Goal: Book appointment/travel/reservation

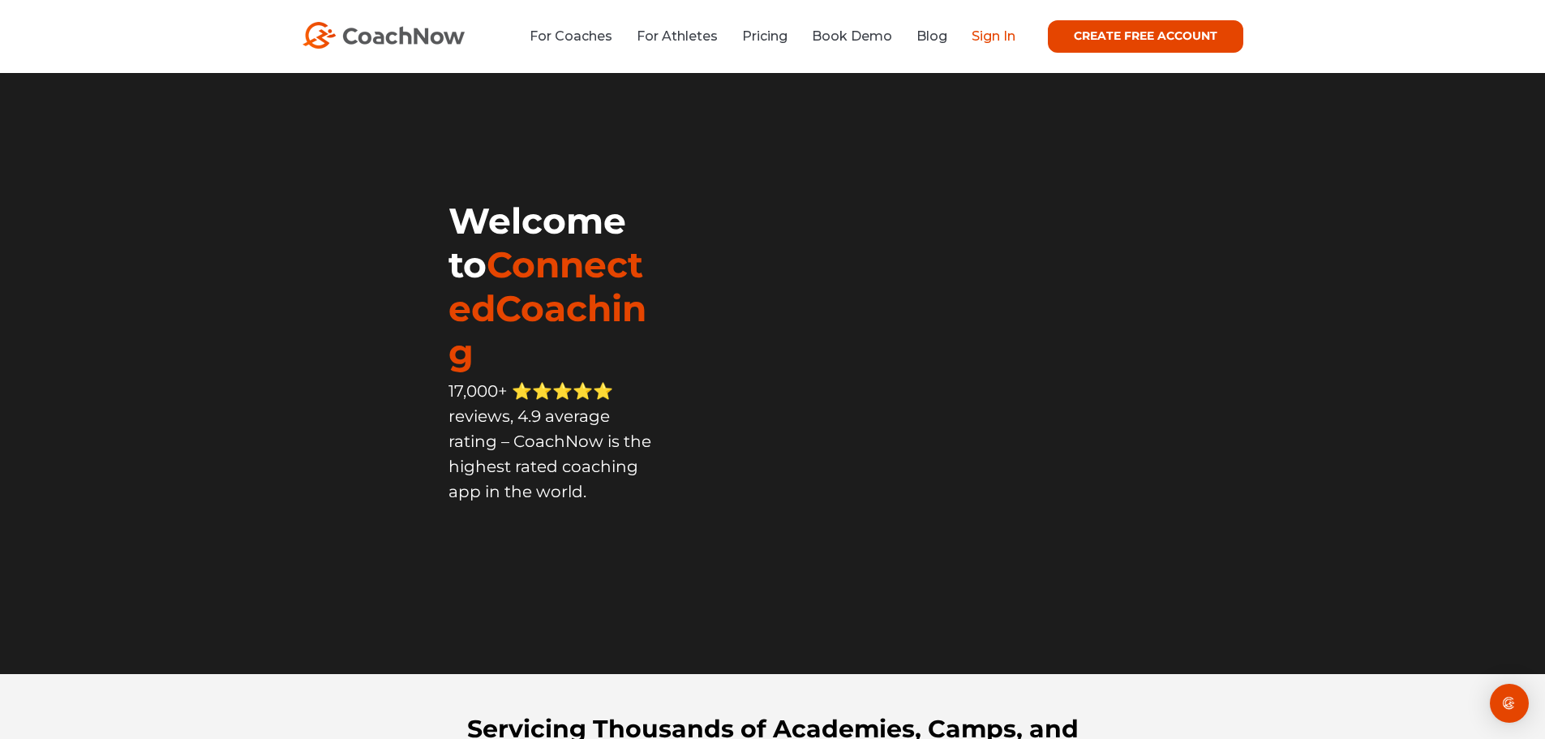
click at [987, 43] on link "Sign In" at bounding box center [993, 35] width 44 height 15
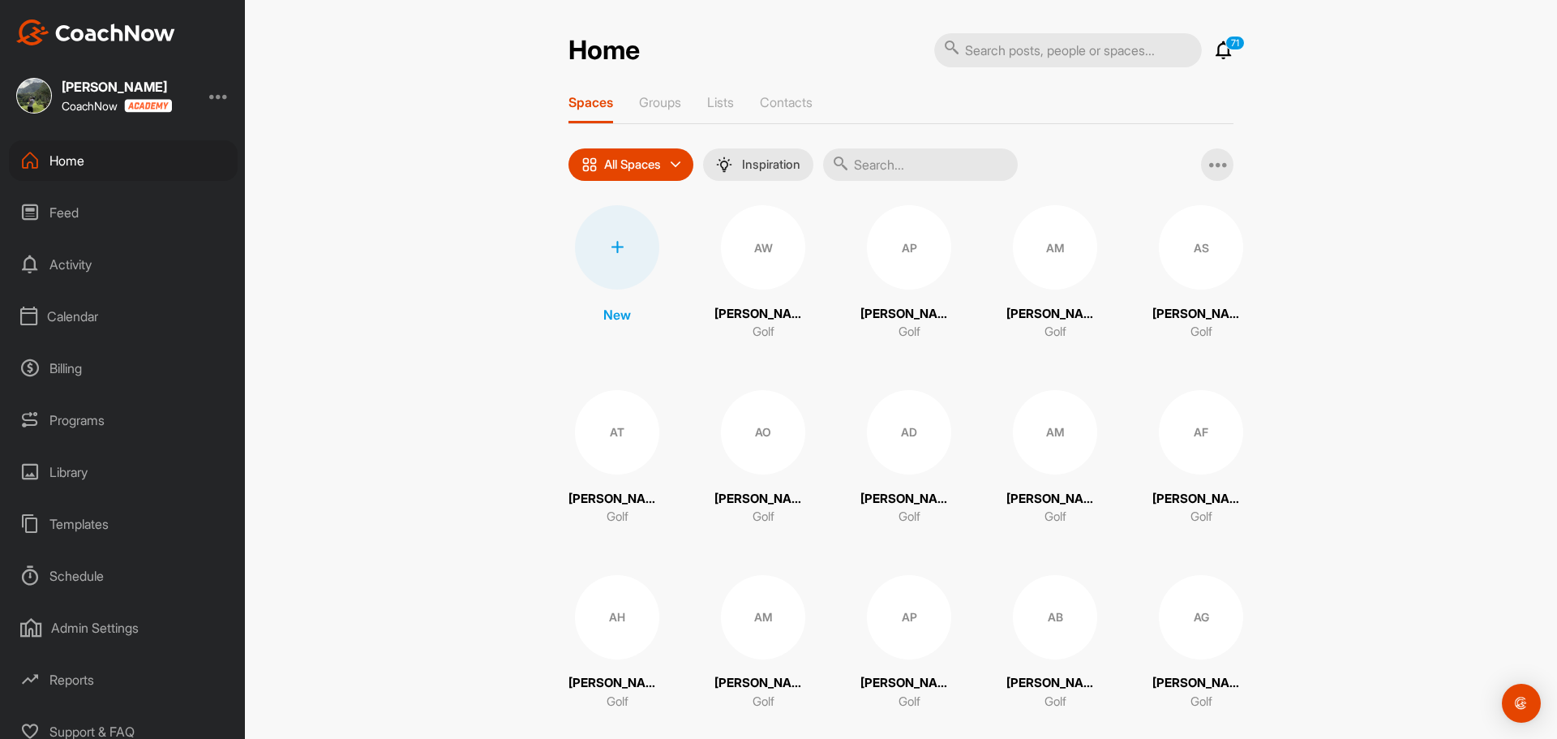
click at [79, 317] on div "Calendar" at bounding box center [123, 316] width 229 height 41
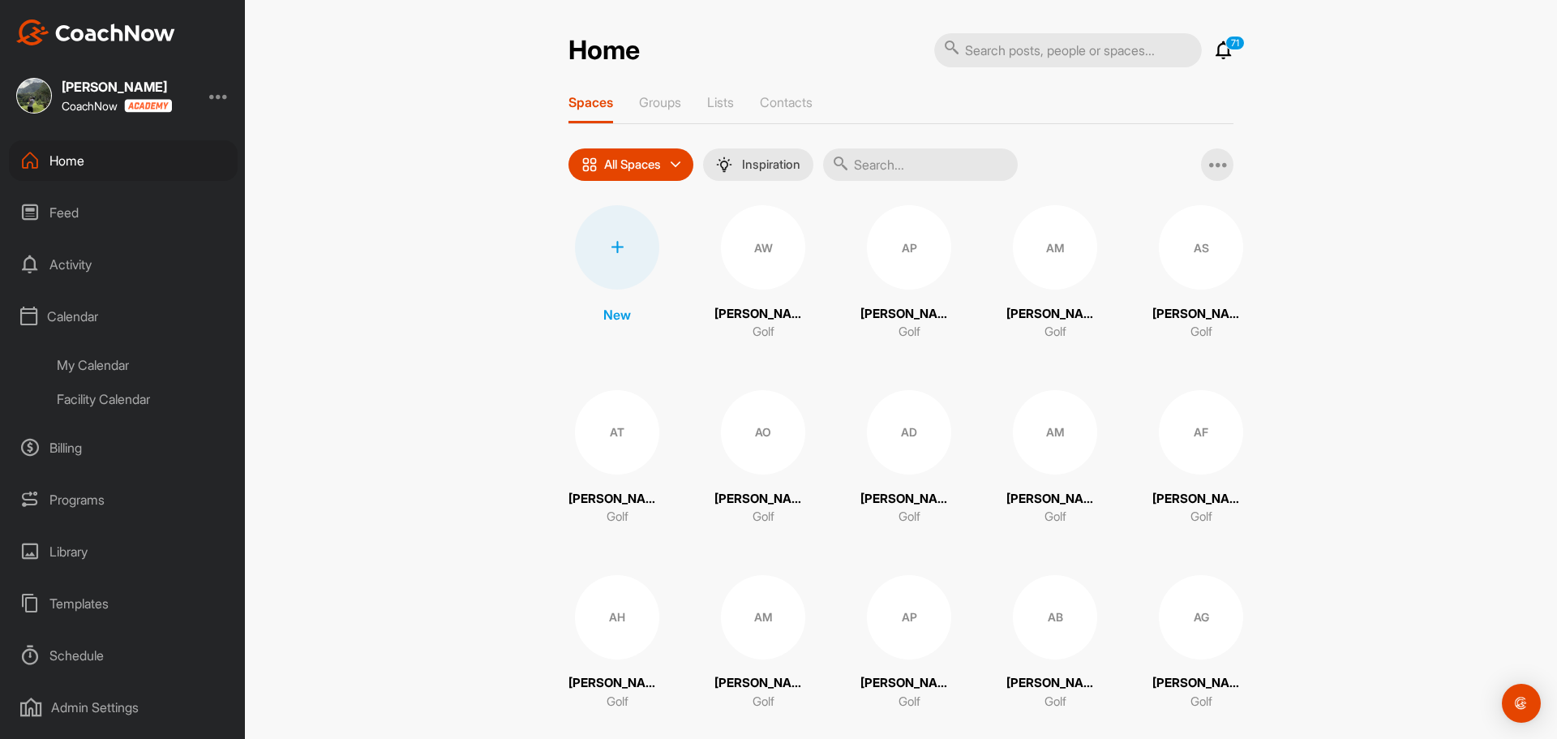
click at [78, 393] on div "Facility Calendar" at bounding box center [141, 399] width 192 height 34
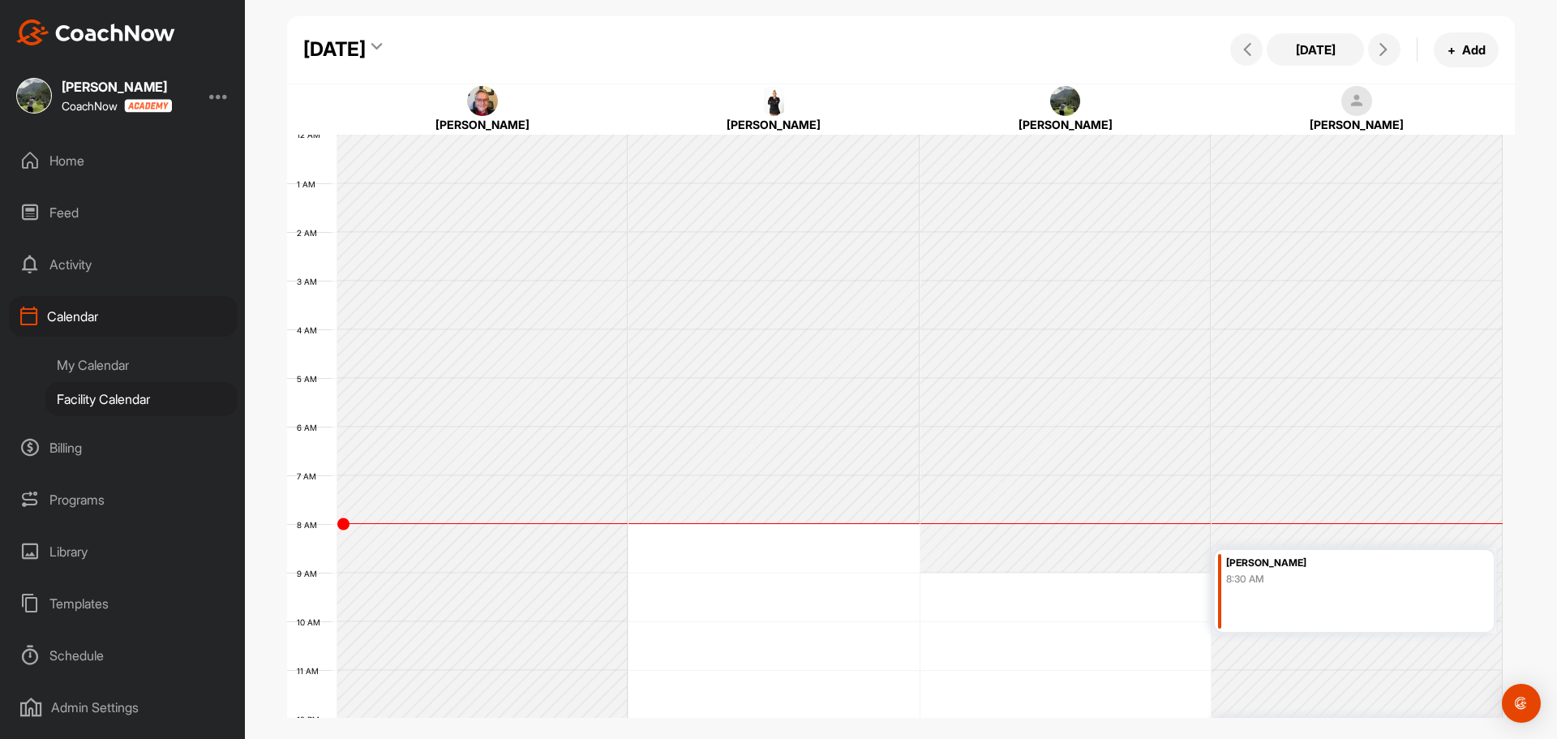
scroll to position [281, 0]
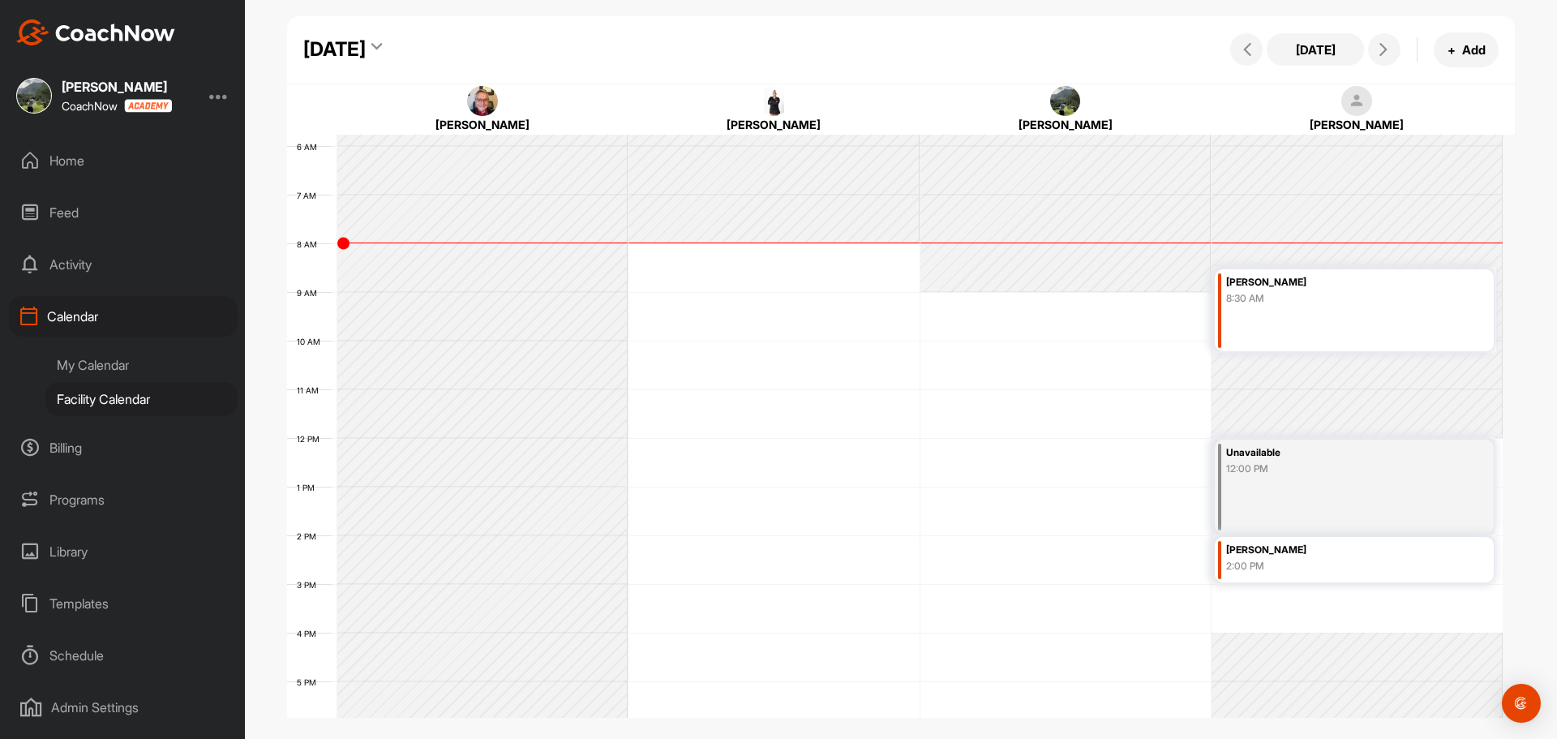
click at [1319, 332] on div "Sadaf Ghoreshy 8:30 AM" at bounding box center [1354, 310] width 279 height 82
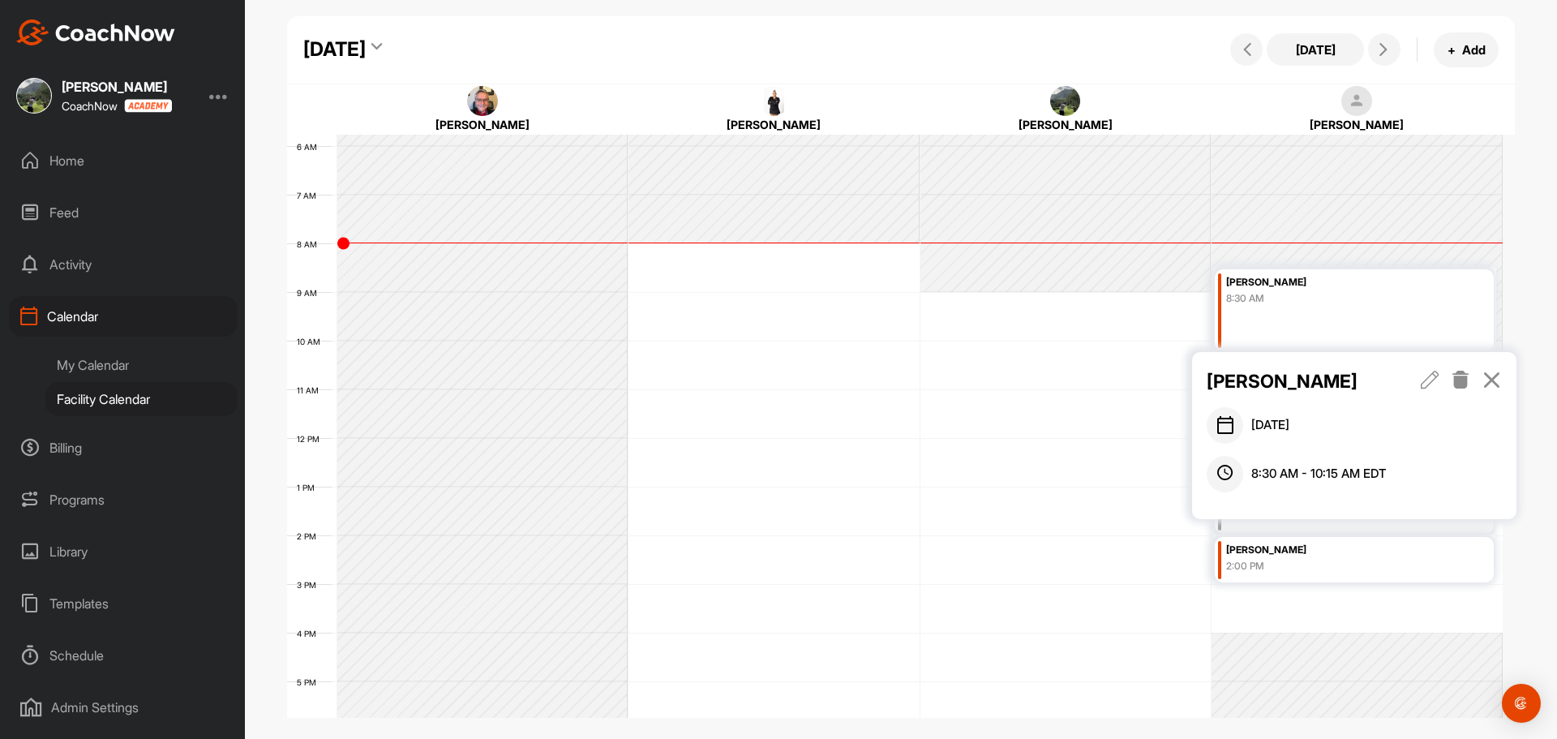
click at [1494, 379] on icon at bounding box center [1491, 380] width 19 height 18
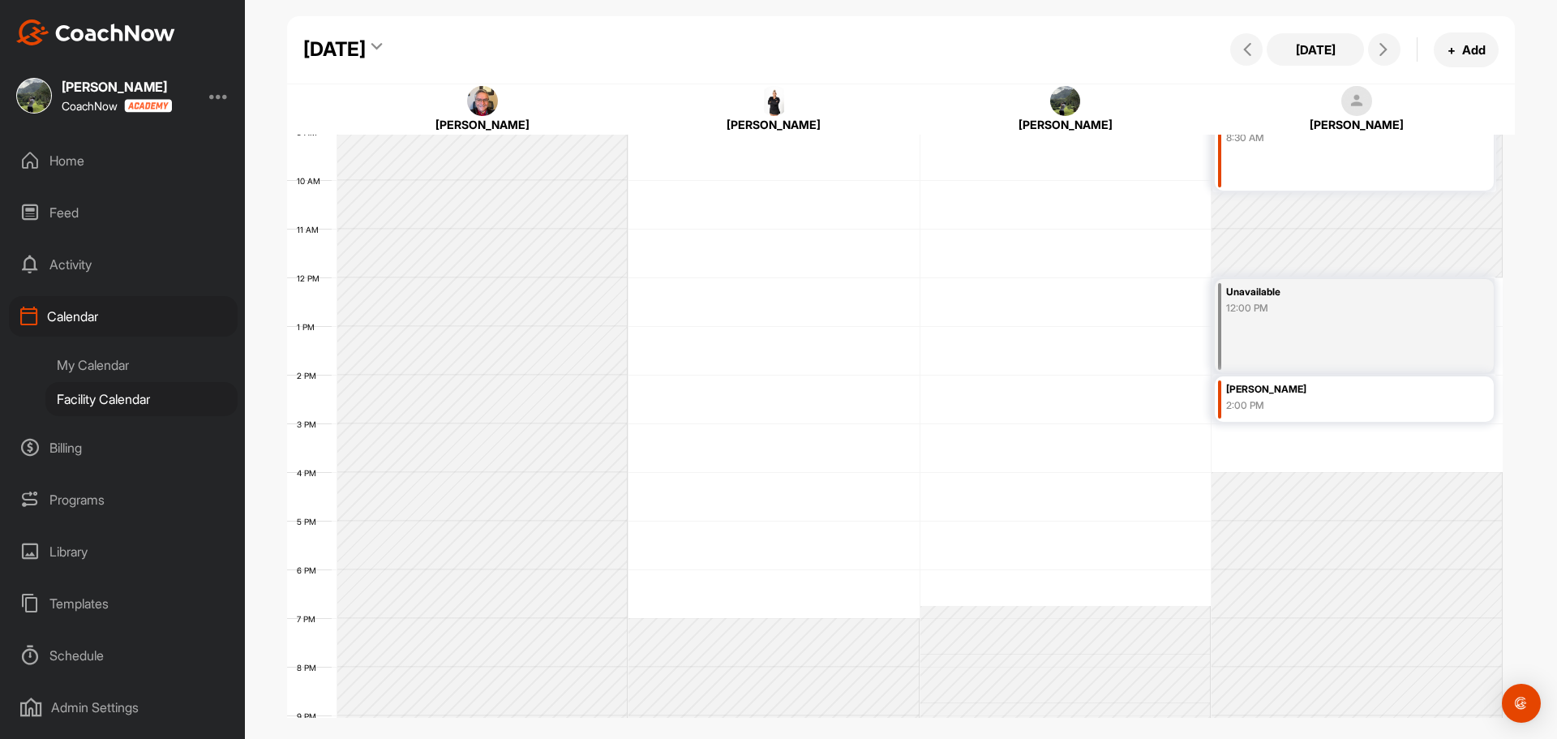
scroll to position [443, 0]
click at [1380, 59] on button at bounding box center [1384, 49] width 32 height 32
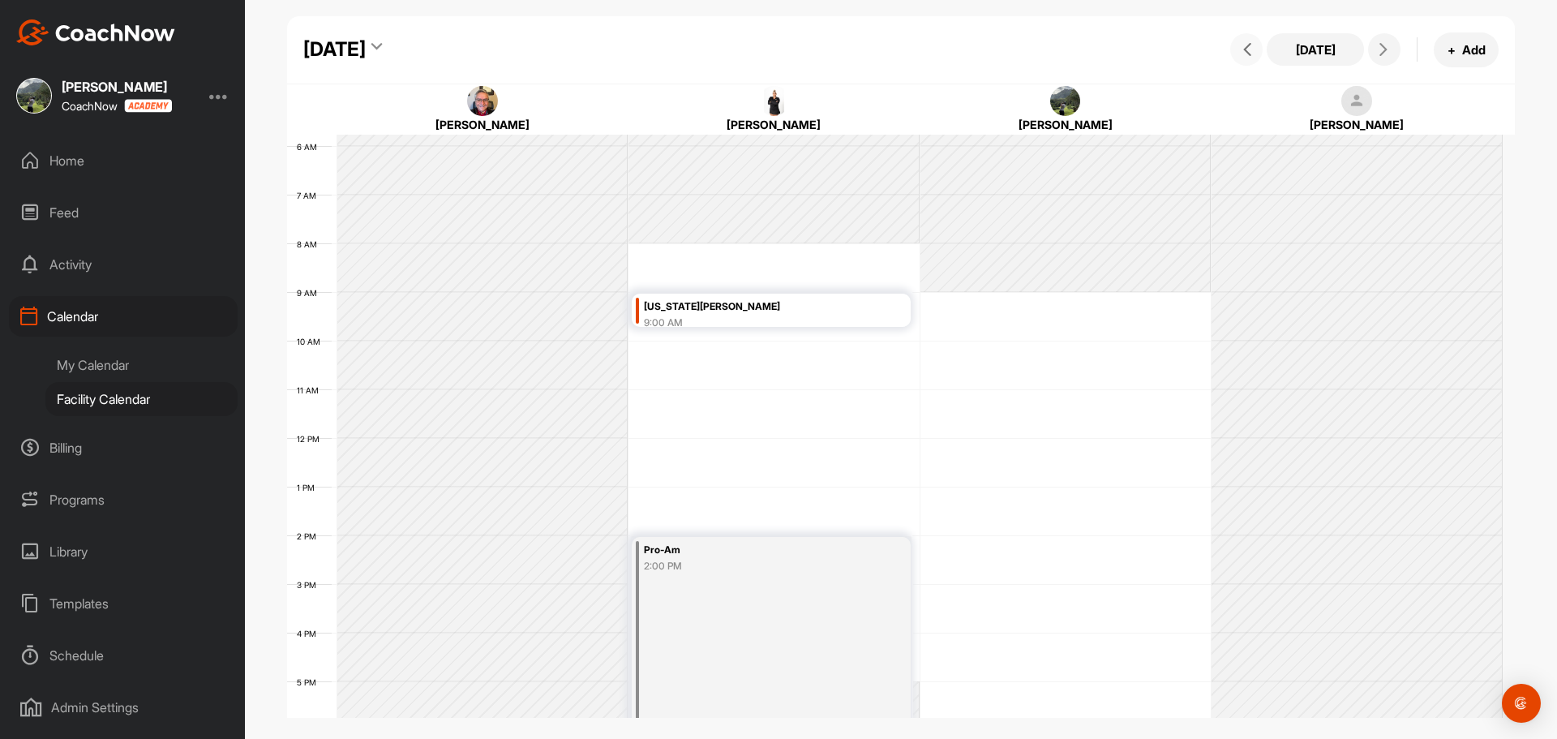
click at [1239, 44] on span at bounding box center [1246, 49] width 19 height 13
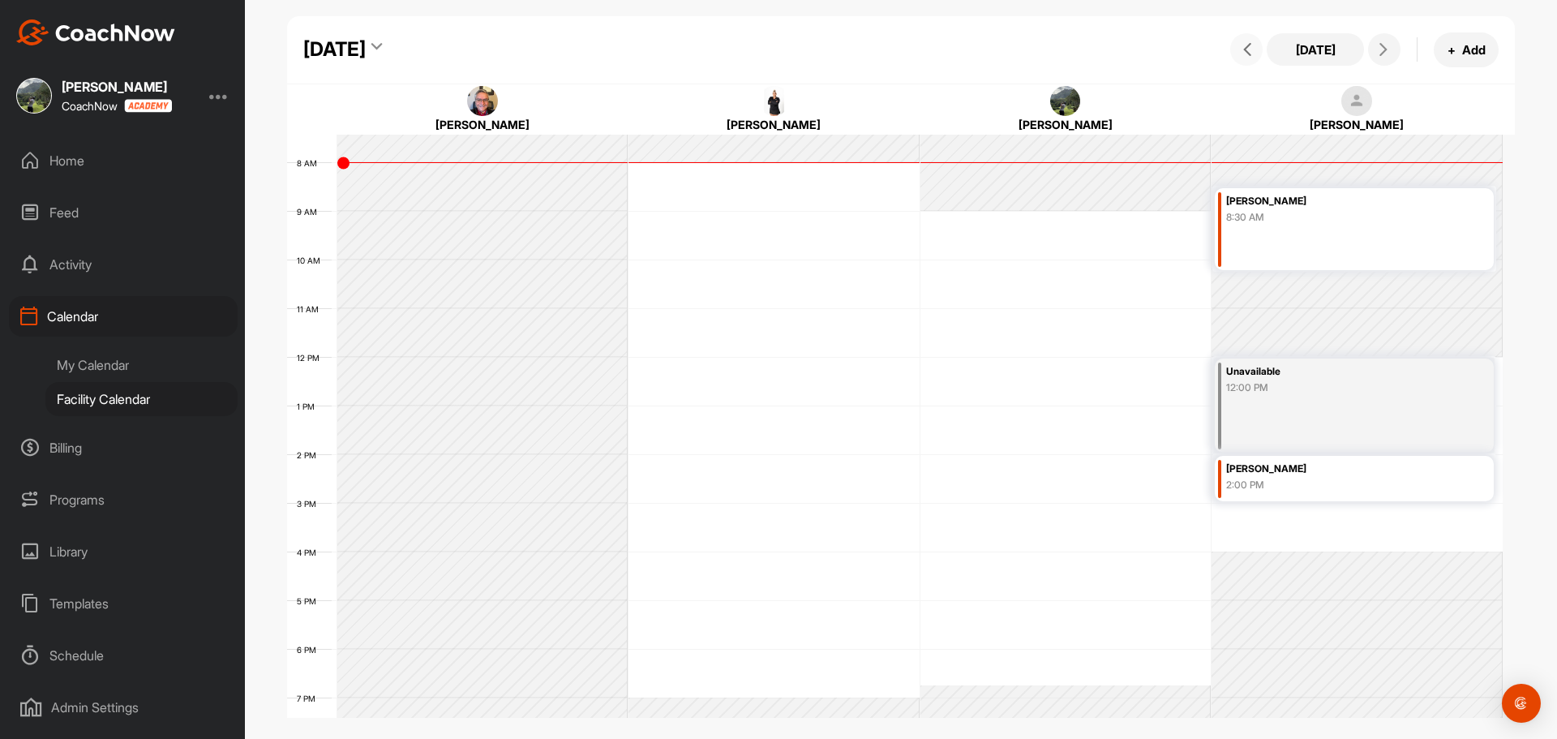
scroll to position [585, 0]
